Goal: Information Seeking & Learning: Learn about a topic

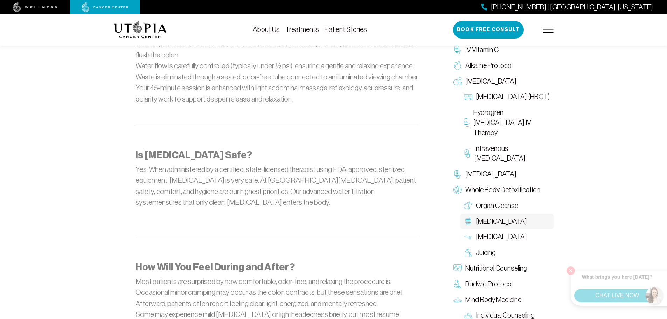
scroll to position [853, 0]
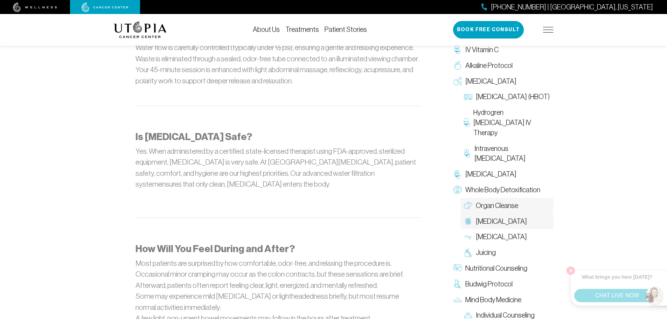
click at [506, 201] on span "Organ Cleanse" at bounding box center [497, 206] width 42 height 10
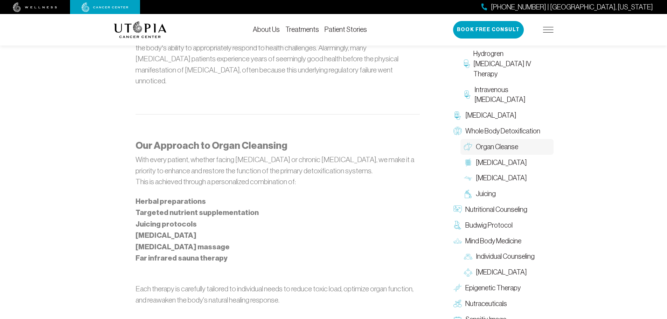
scroll to position [504, 0]
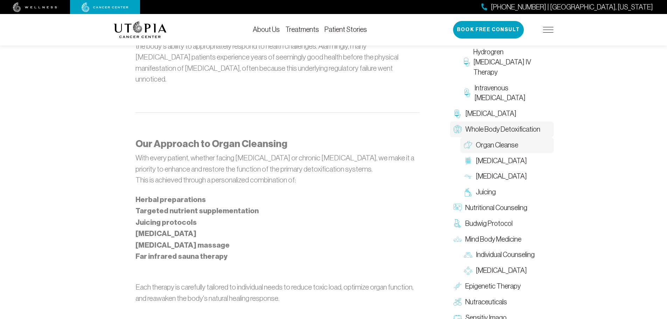
click at [523, 131] on span "Whole Body Detoxification" at bounding box center [503, 129] width 75 height 10
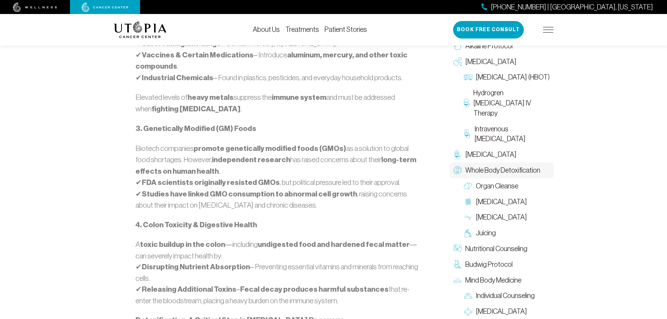
scroll to position [637, 0]
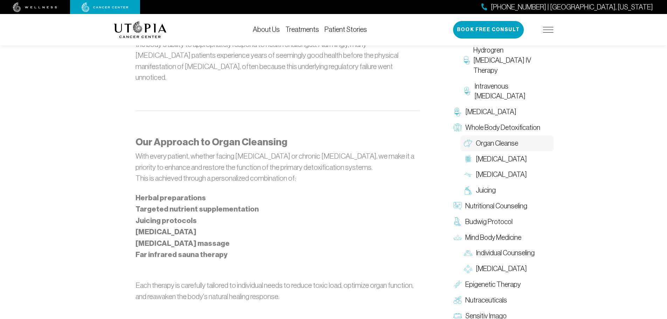
scroll to position [504, 0]
